Goal: Task Accomplishment & Management: Use online tool/utility

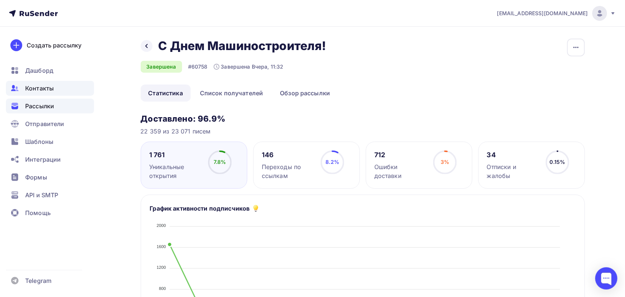
click at [38, 86] on span "Контакты" at bounding box center [39, 88] width 29 height 9
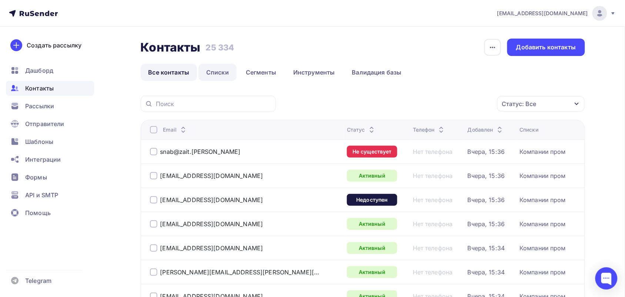
click at [227, 71] on link "Списки" at bounding box center [217, 72] width 38 height 17
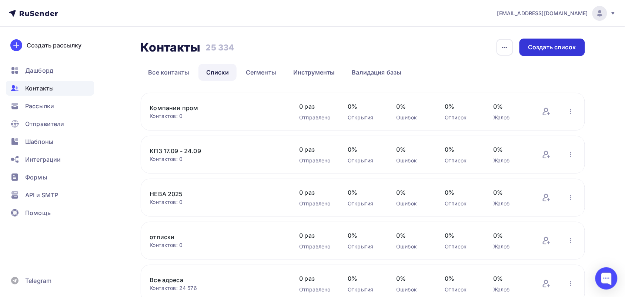
click at [545, 50] on div "Создать список" at bounding box center [552, 47] width 48 height 9
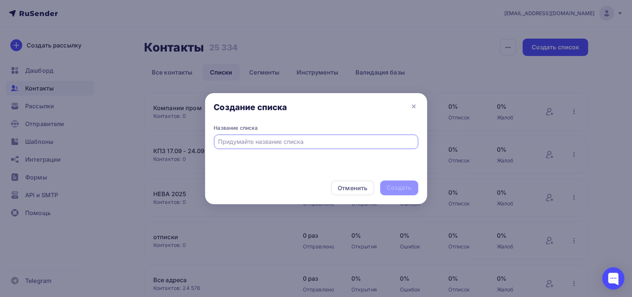
click at [291, 137] on input "text" at bounding box center [316, 141] width 196 height 9
type input "Компании пром 2"
click at [388, 191] on div "Создать" at bounding box center [399, 187] width 25 height 9
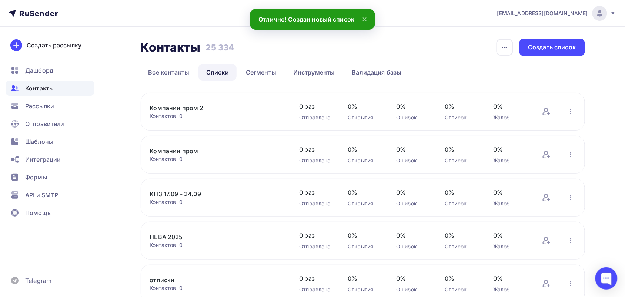
click at [192, 107] on link "Компании пром 2" at bounding box center [213, 107] width 126 height 9
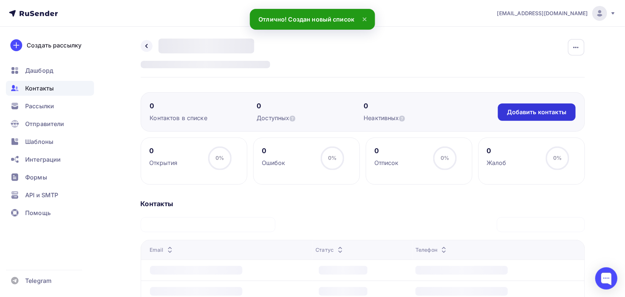
click at [532, 108] on div "Добавить контакты" at bounding box center [537, 112] width 60 height 9
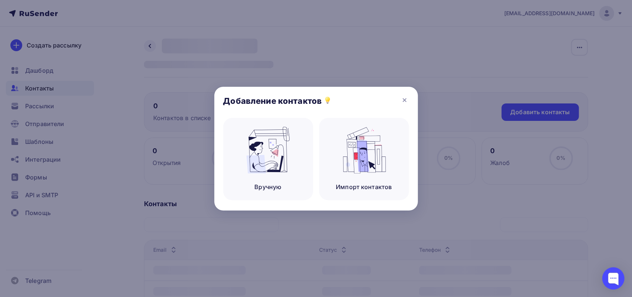
click at [412, 99] on div "Добавление контактов" at bounding box center [316, 102] width 204 height 31
click at [403, 98] on icon at bounding box center [404, 99] width 3 height 3
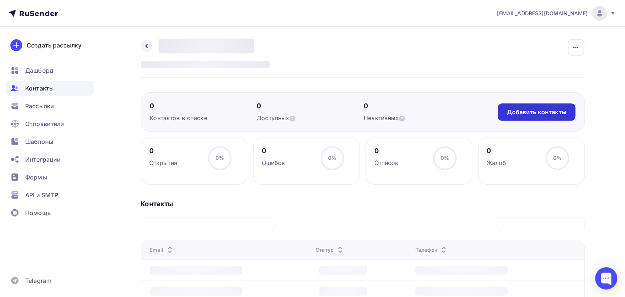
click at [522, 115] on div "Добавить контакты" at bounding box center [537, 112] width 60 height 9
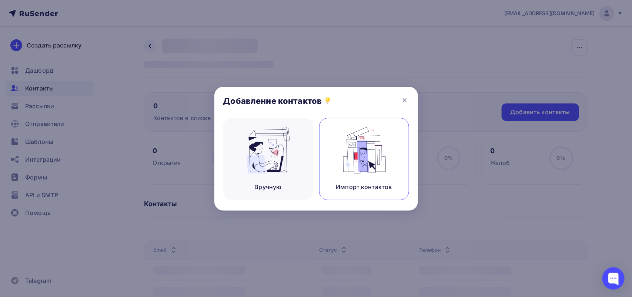
click at [361, 154] on img at bounding box center [364, 150] width 50 height 47
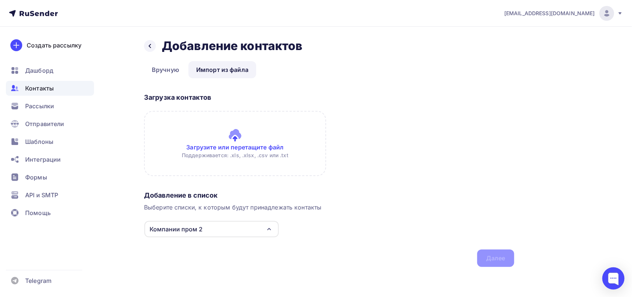
click at [208, 146] on input "file" at bounding box center [235, 143] width 182 height 65
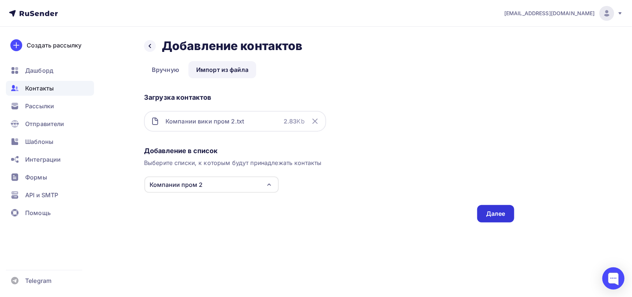
click at [495, 210] on div "Далее" at bounding box center [495, 213] width 19 height 9
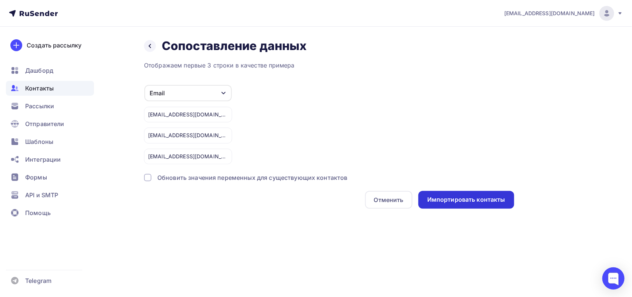
click at [458, 195] on div "Импортировать контакты" at bounding box center [466, 199] width 78 height 9
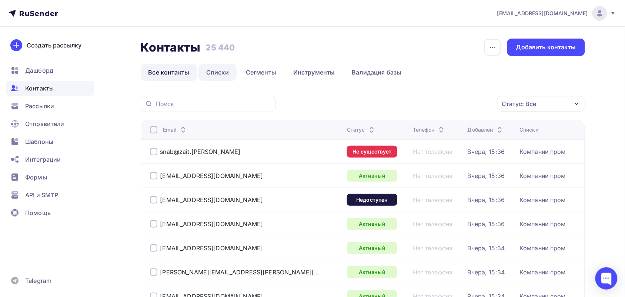
click at [219, 70] on link "Списки" at bounding box center [217, 72] width 38 height 17
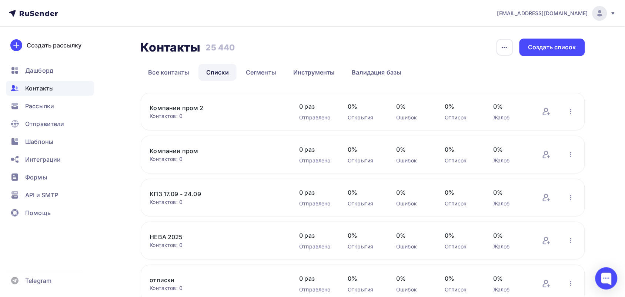
click at [188, 110] on link "Компании пром 2" at bounding box center [213, 107] width 126 height 9
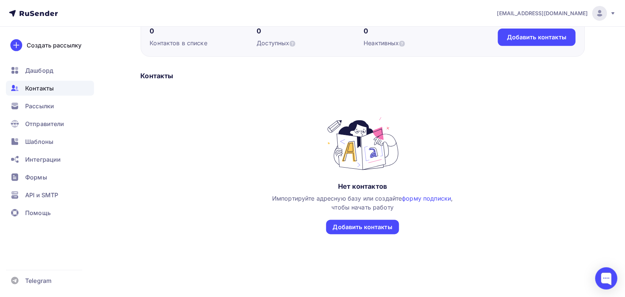
scroll to position [75, 0]
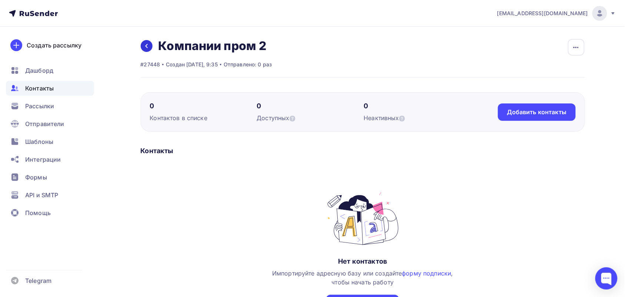
click at [145, 50] on link at bounding box center [147, 46] width 12 height 12
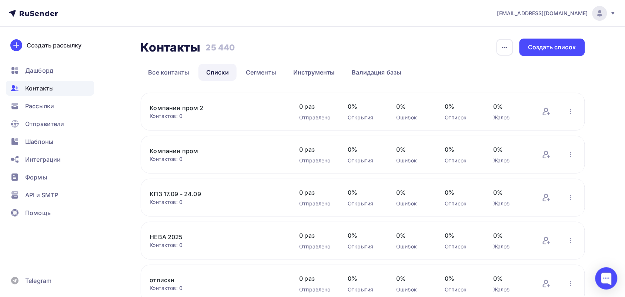
click at [174, 104] on link "Компании пром 2" at bounding box center [213, 107] width 126 height 9
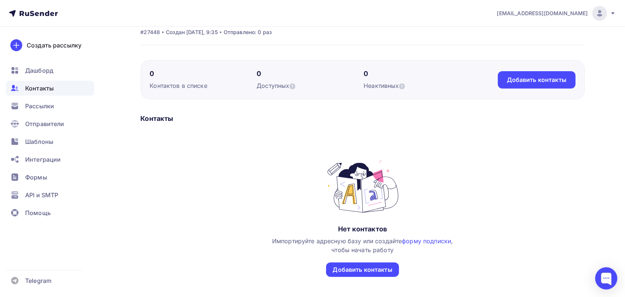
scroll to position [46, 0]
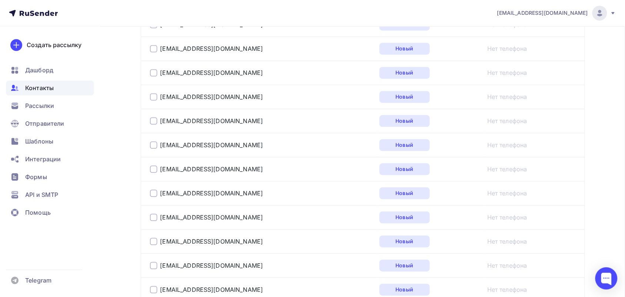
scroll to position [93, 0]
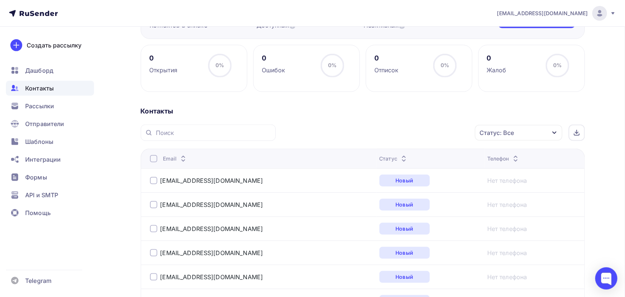
click at [155, 154] on th "Email" at bounding box center [259, 158] width 236 height 20
click at [154, 158] on div at bounding box center [153, 158] width 7 height 7
click at [510, 130] on div "Статус: Все" at bounding box center [497, 132] width 34 height 9
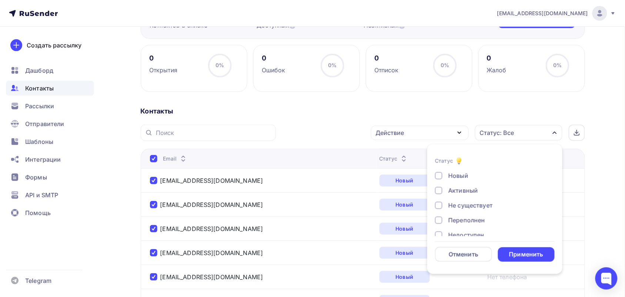
click at [445, 187] on div "Активный" at bounding box center [490, 190] width 111 height 9
click at [441, 205] on div at bounding box center [438, 204] width 7 height 7
click at [436, 220] on div at bounding box center [438, 219] width 7 height 7
click at [436, 234] on div at bounding box center [438, 234] width 7 height 7
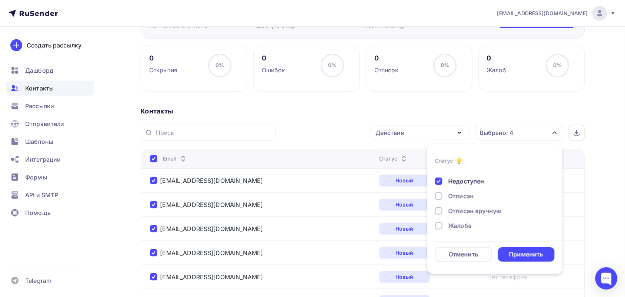
click at [437, 195] on div at bounding box center [438, 195] width 7 height 7
click at [437, 217] on div "Новый Активный Не существует Переполнен Недоступен Отписан Отписан вручную Жало…" at bounding box center [495, 173] width 120 height 113
click at [437, 225] on div at bounding box center [438, 225] width 7 height 7
click at [438, 212] on div at bounding box center [438, 210] width 7 height 7
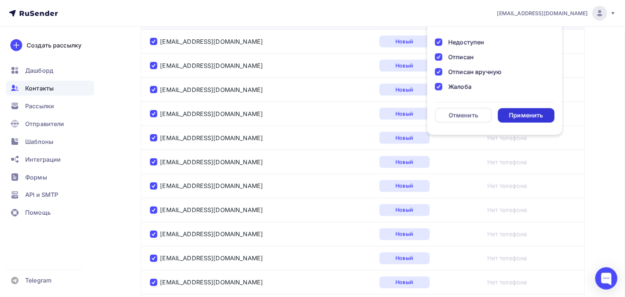
click at [536, 120] on div "Применить" at bounding box center [526, 115] width 57 height 14
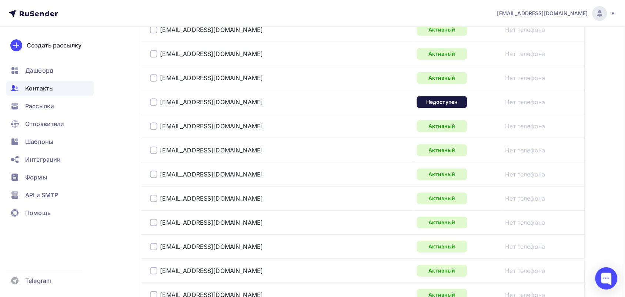
scroll to position [184, 0]
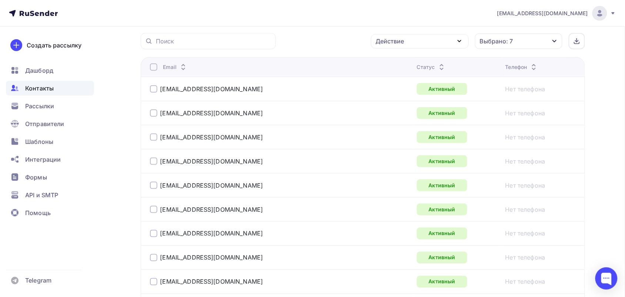
click at [153, 69] on div at bounding box center [153, 66] width 7 height 7
click at [152, 67] on div at bounding box center [153, 66] width 7 height 7
click at [452, 39] on div "Действие" at bounding box center [420, 41] width 98 height 14
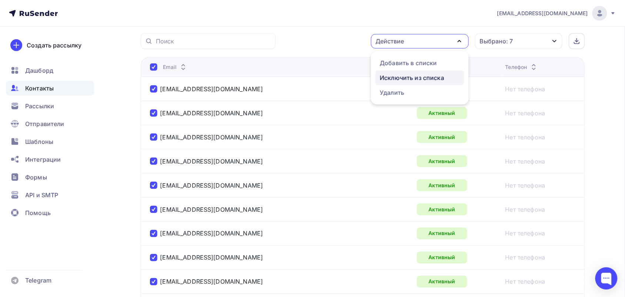
click at [432, 74] on div "Исключить из списка" at bounding box center [412, 77] width 64 height 9
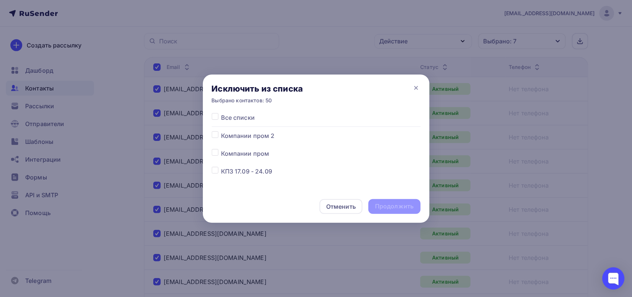
click at [250, 135] on span "Компании пром 2" at bounding box center [248, 135] width 54 height 9
click at [221, 131] on label at bounding box center [221, 131] width 0 height 0
click at [212, 136] on input "checkbox" at bounding box center [215, 134] width 7 height 7
checkbox input "true"
click at [404, 212] on div "Продолжить" at bounding box center [394, 206] width 52 height 15
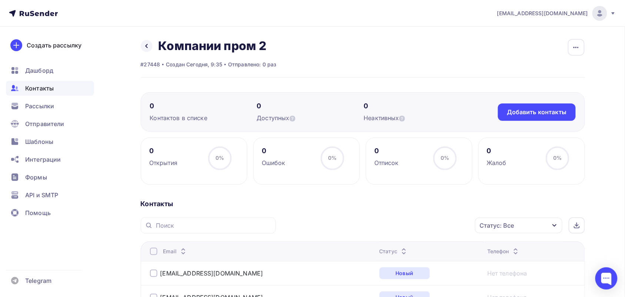
click at [153, 252] on div at bounding box center [153, 250] width 7 height 7
click at [532, 224] on div "Статус: Все" at bounding box center [518, 225] width 87 height 16
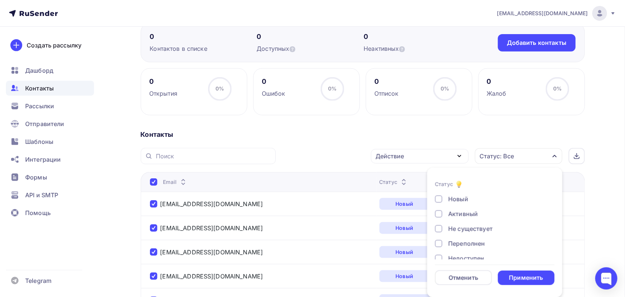
click at [460, 210] on div "Активный" at bounding box center [463, 213] width 30 height 9
click at [454, 231] on div "Не существует" at bounding box center [470, 228] width 44 height 9
click at [452, 247] on div "Переполнен" at bounding box center [466, 243] width 37 height 9
click at [453, 254] on div "Недоступен" at bounding box center [466, 258] width 36 height 9
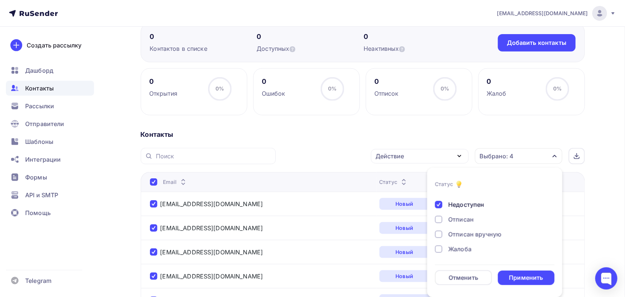
click at [449, 221] on div "Отписан" at bounding box center [461, 219] width 26 height 9
click at [446, 231] on div "Отписан вручную" at bounding box center [490, 234] width 111 height 9
click at [443, 248] on div "Жалоба" at bounding box center [490, 248] width 111 height 9
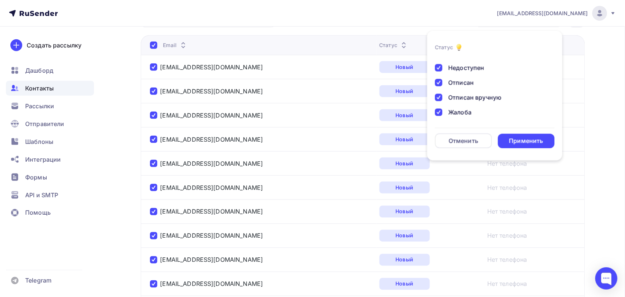
scroll to position [208, 0]
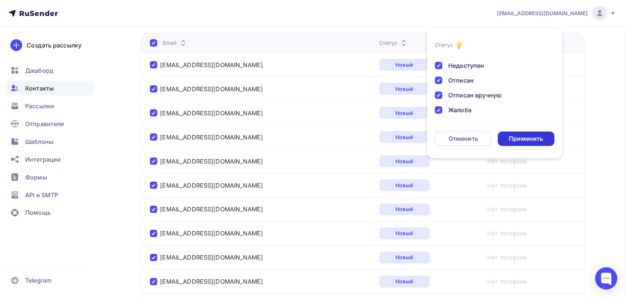
click at [516, 140] on div "Применить" at bounding box center [526, 138] width 34 height 9
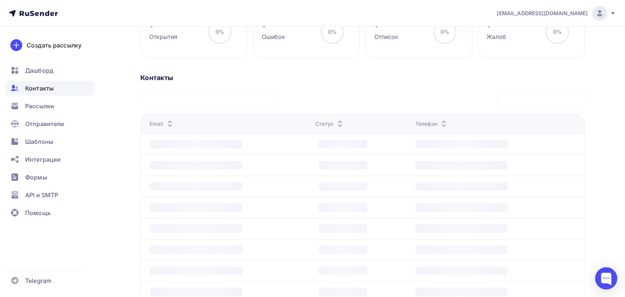
scroll to position [0, 0]
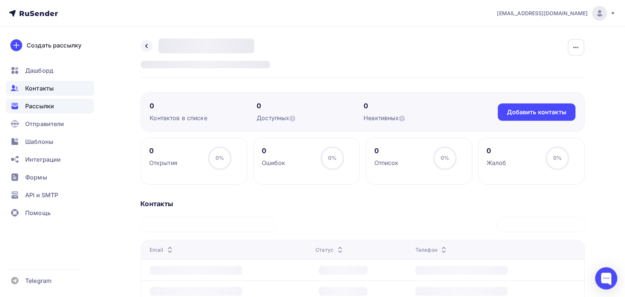
click at [56, 108] on div "Рассылки" at bounding box center [50, 105] width 88 height 15
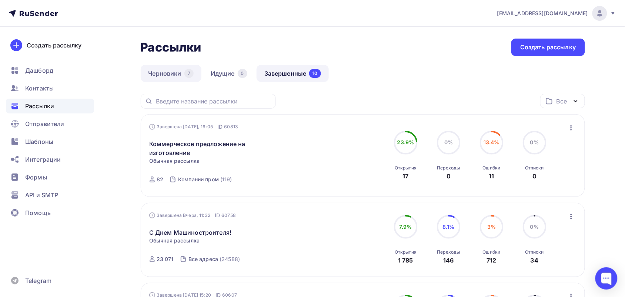
click at [184, 76] on link "Черновики 7" at bounding box center [171, 73] width 61 height 17
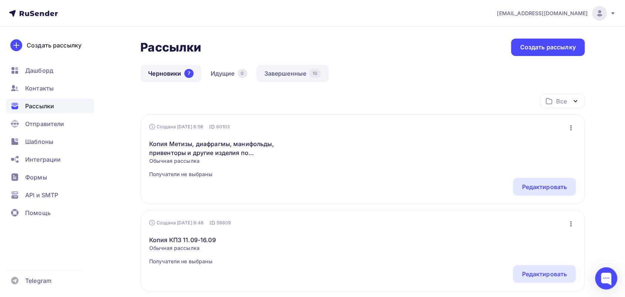
click at [291, 67] on link "Завершенные 10" at bounding box center [293, 73] width 72 height 17
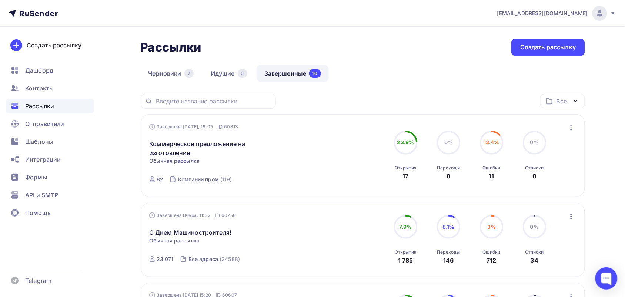
click at [576, 125] on div "Завершена Вчера, 16:05 ID 60813 Коммерческое предложение на изготовление Статис…" at bounding box center [363, 155] width 444 height 83
click at [570, 126] on icon "button" at bounding box center [571, 127] width 9 height 9
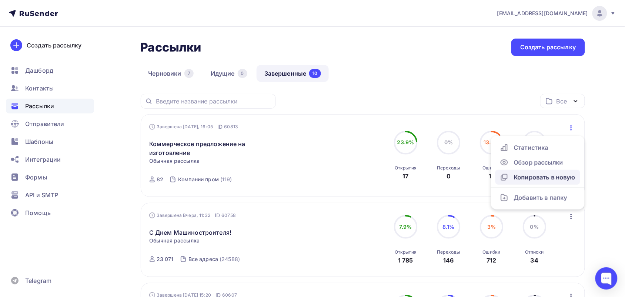
click at [534, 174] on div "Копировать в новую" at bounding box center [538, 177] width 76 height 9
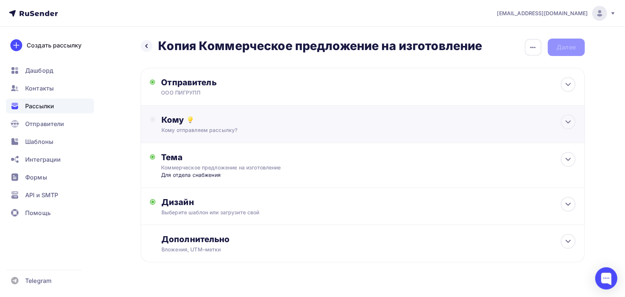
click at [264, 128] on div "Кому отправляем рассылку?" at bounding box center [347, 129] width 373 height 7
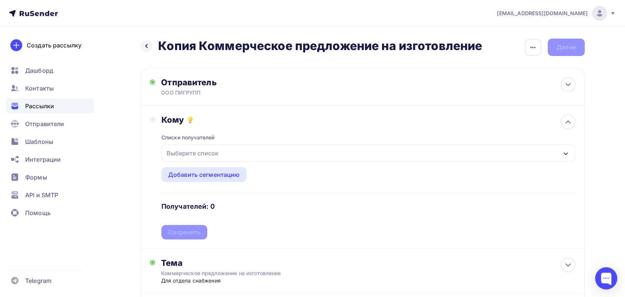
click at [228, 153] on div "Выберите список" at bounding box center [368, 152] width 413 height 17
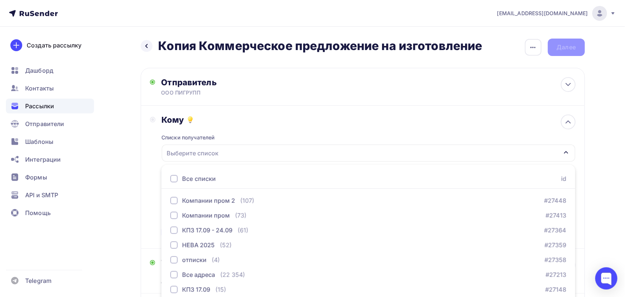
scroll to position [60, 0]
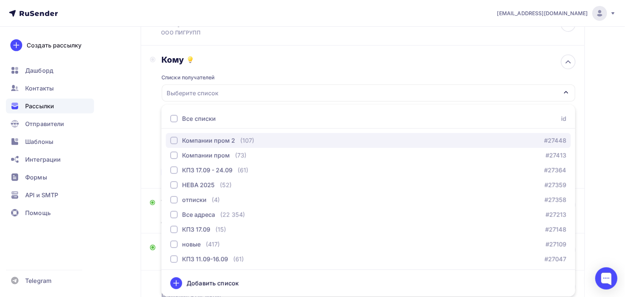
click at [206, 141] on div "Компании пром 2" at bounding box center [208, 140] width 53 height 9
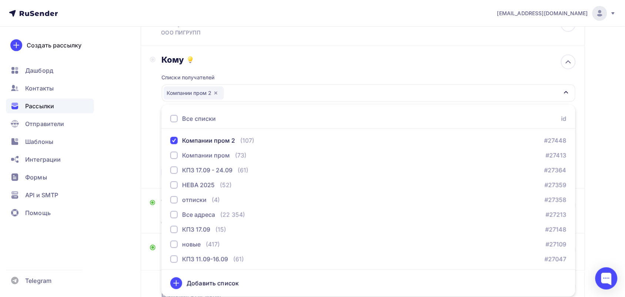
click at [241, 103] on div "Списки получателей Компании пром 2 Все списки id Компании пром 2 (107) #27448 К…" at bounding box center [368, 122] width 414 height 114
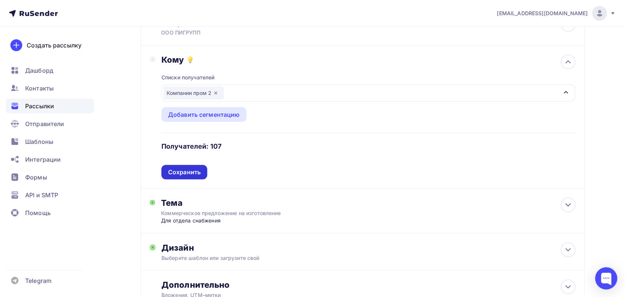
click at [197, 168] on div "Сохранить" at bounding box center [184, 172] width 33 height 9
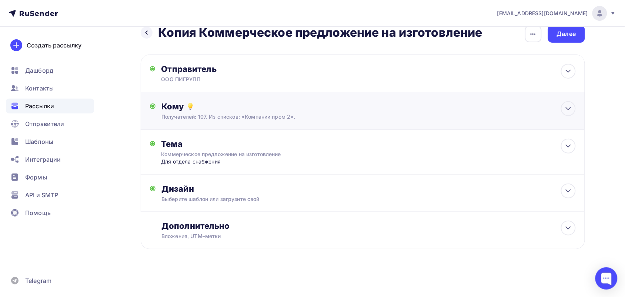
scroll to position [14, 0]
click at [230, 231] on div "Дополнительно Вложения, UTM–метки Вложения Каталог ООО ПИГРУПП.pdf 2 Mb Добавит…" at bounding box center [368, 229] width 414 height 19
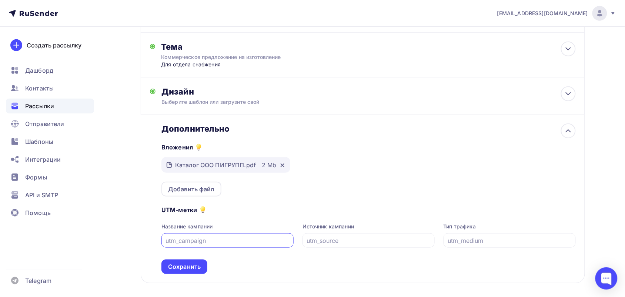
scroll to position [145, 0]
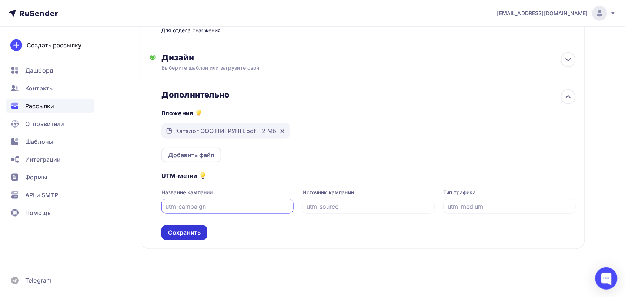
click at [191, 237] on div "Сохранить" at bounding box center [184, 232] width 46 height 14
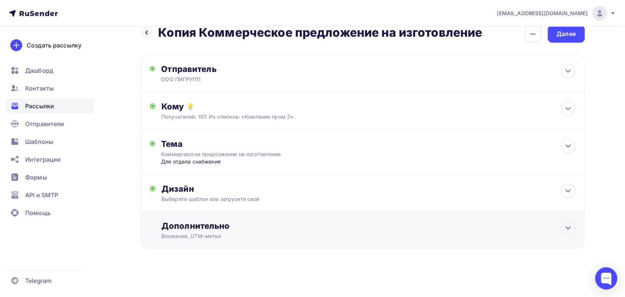
scroll to position [14, 0]
click at [365, 243] on div "Дополнительно Вложения, UTM–метки Вложения Каталог ООО ПИГРУПП.pdf 2 Mb Добавит…" at bounding box center [363, 229] width 444 height 37
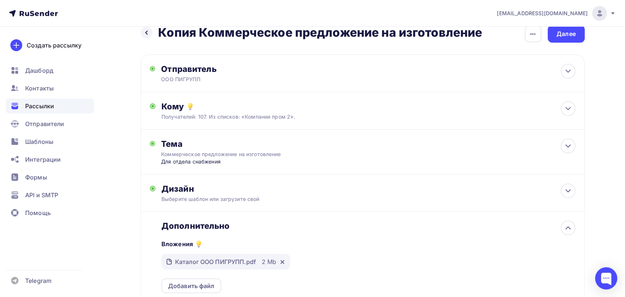
scroll to position [0, 0]
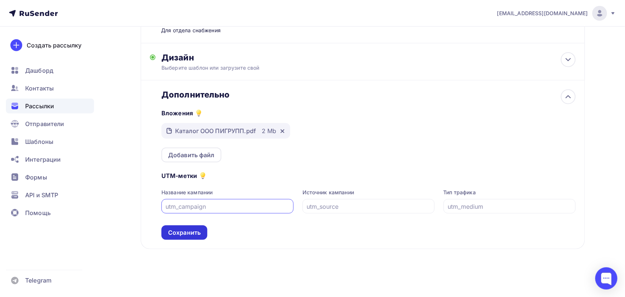
click at [197, 234] on div "Сохранить" at bounding box center [184, 232] width 33 height 9
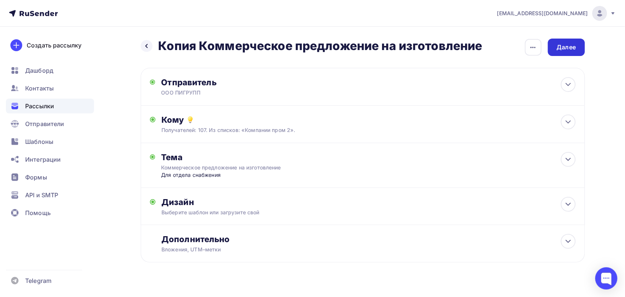
click at [575, 50] on div "Далее" at bounding box center [566, 47] width 19 height 9
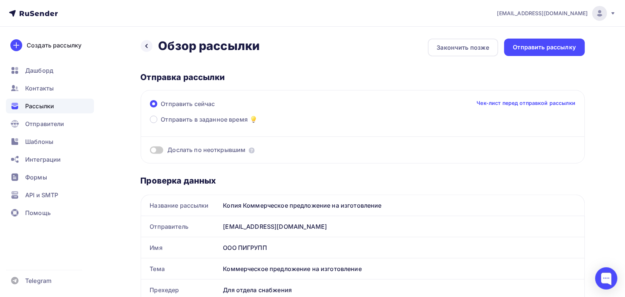
scroll to position [46, 0]
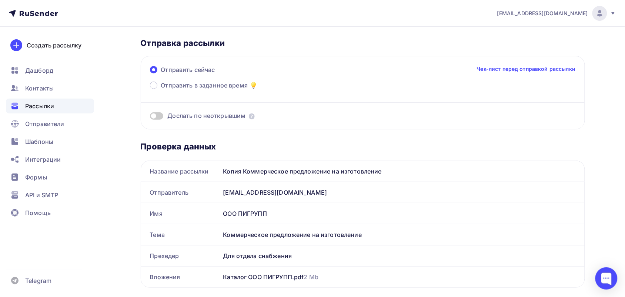
drag, startPoint x: 552, startPoint y: 54, endPoint x: 490, endPoint y: 199, distance: 158.2
click at [490, 199] on div "Назад Обзор рассылки Обзор рассылки Закончить позже Отправить рассылку Отправка…" at bounding box center [363, 284] width 444 height 560
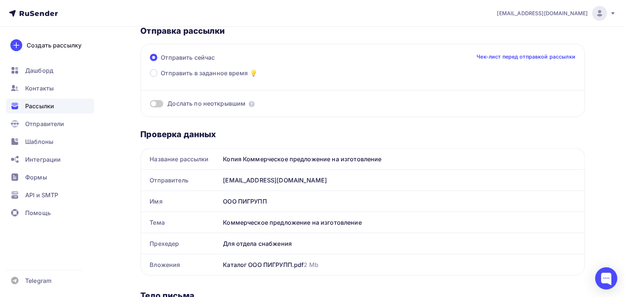
click at [490, 199] on div "ООО ПИГРУПП" at bounding box center [402, 201] width 364 height 21
drag, startPoint x: 243, startPoint y: 158, endPoint x: 211, endPoint y: 158, distance: 31.8
click at [211, 158] on div "Название рассылки Копия Коммерческое предложение на изготовление" at bounding box center [362, 158] width 443 height 21
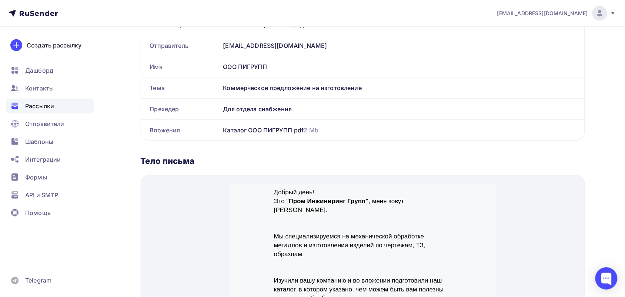
scroll to position [93, 0]
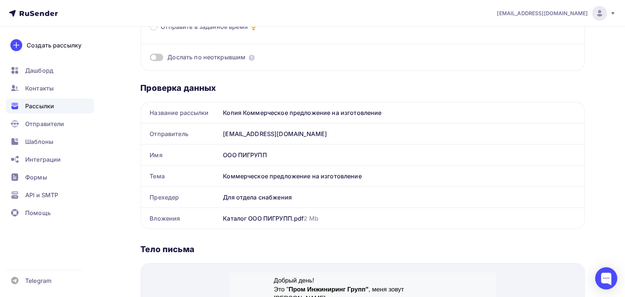
click at [274, 131] on div "[EMAIL_ADDRESS][DOMAIN_NAME]" at bounding box center [402, 133] width 364 height 21
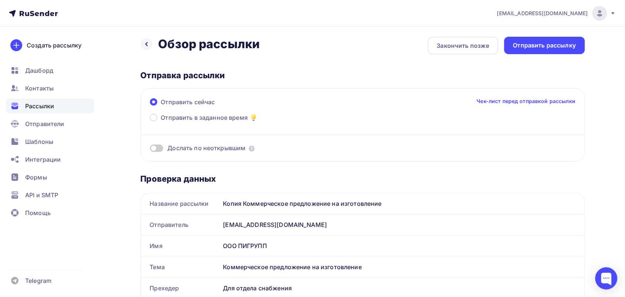
scroll to position [0, 0]
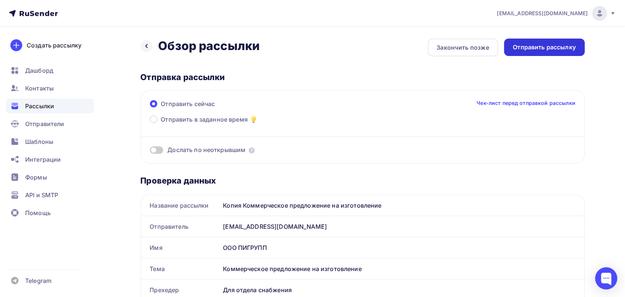
click at [520, 49] on div "Отправить рассылку" at bounding box center [544, 47] width 63 height 9
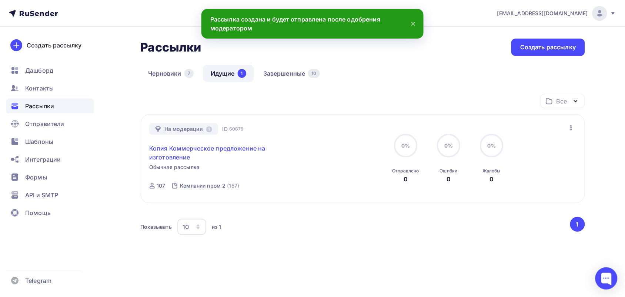
click at [205, 154] on link "Копия Коммерческое предложение на изготовление" at bounding box center [212, 153] width 127 height 18
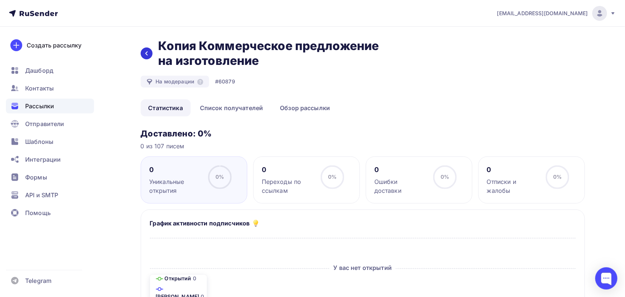
click at [151, 53] on div at bounding box center [147, 53] width 12 height 12
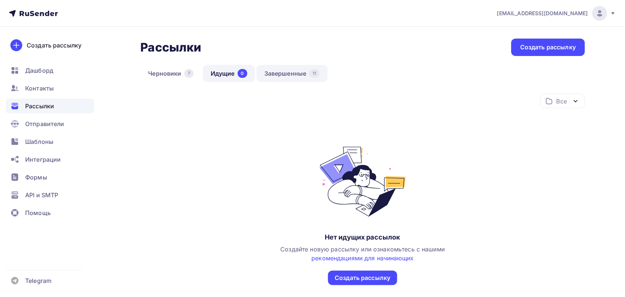
click at [271, 75] on link "Завершенные 11" at bounding box center [292, 73] width 71 height 17
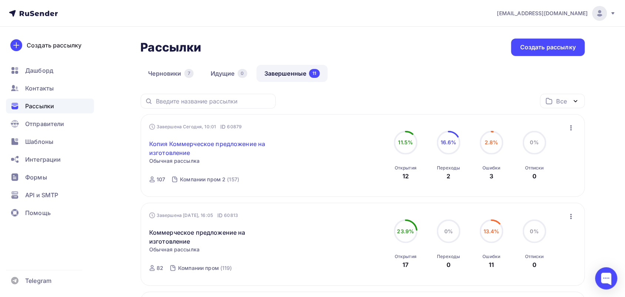
click at [178, 143] on link "Копия Коммерческое предложение на изготовление" at bounding box center [212, 148] width 127 height 18
